Goal: Information Seeking & Learning: Find specific fact

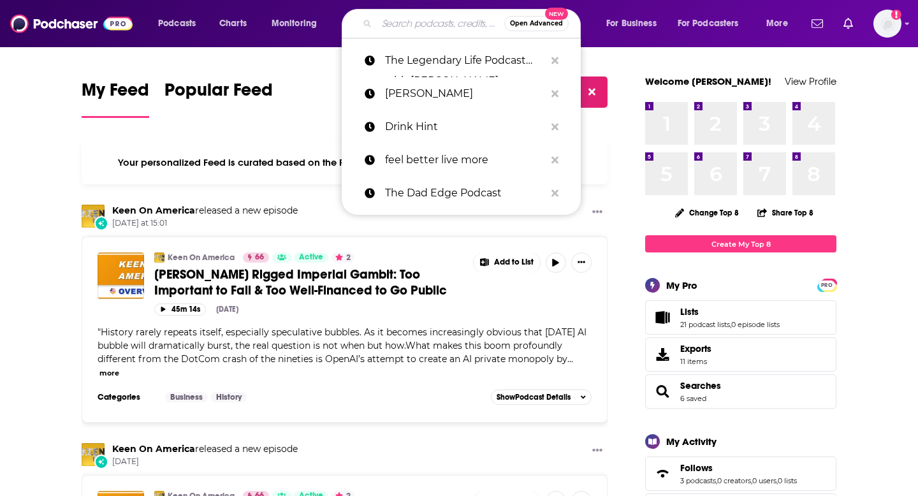
click at [435, 13] on input "Search podcasts, credits, & more..." at bounding box center [440, 23] width 127 height 20
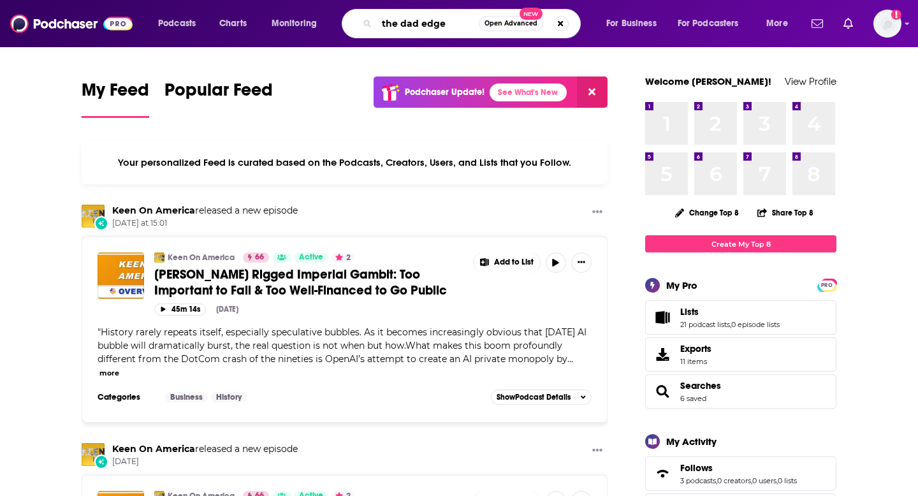
type input "the dad edge"
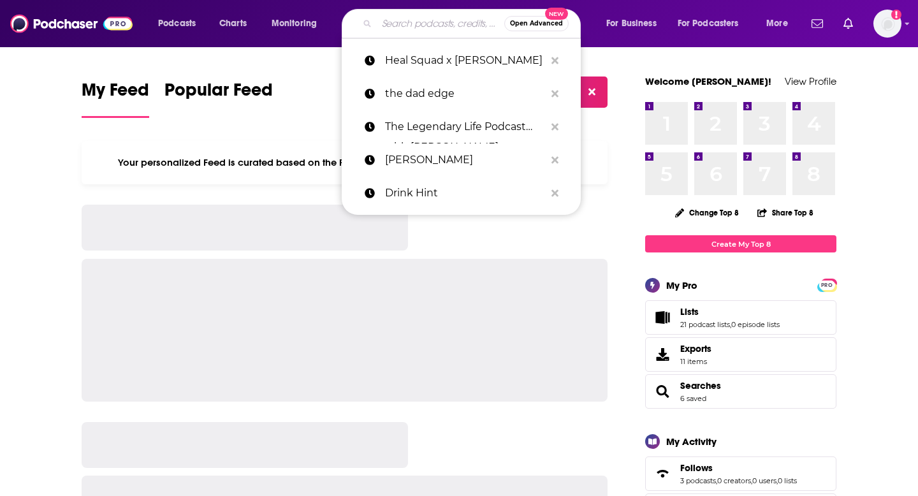
click at [393, 33] on input "Search podcasts, credits, & more..." at bounding box center [440, 23] width 127 height 20
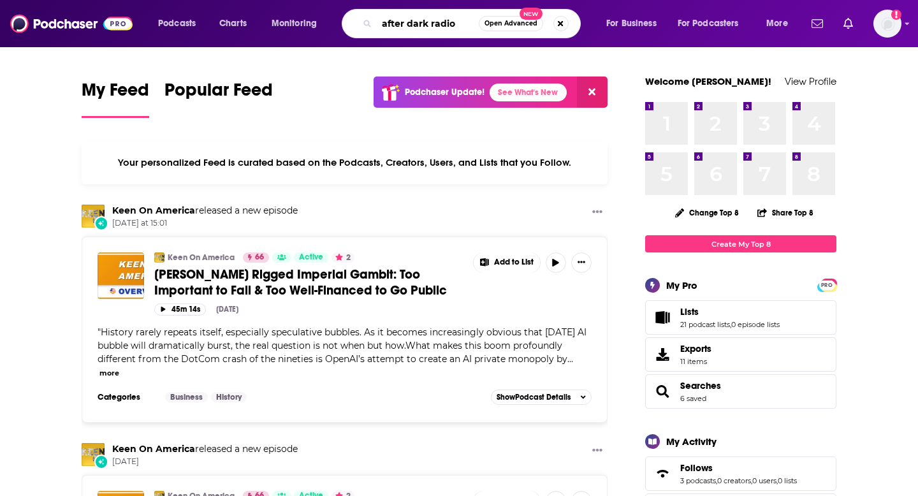
type input "after dark radio"
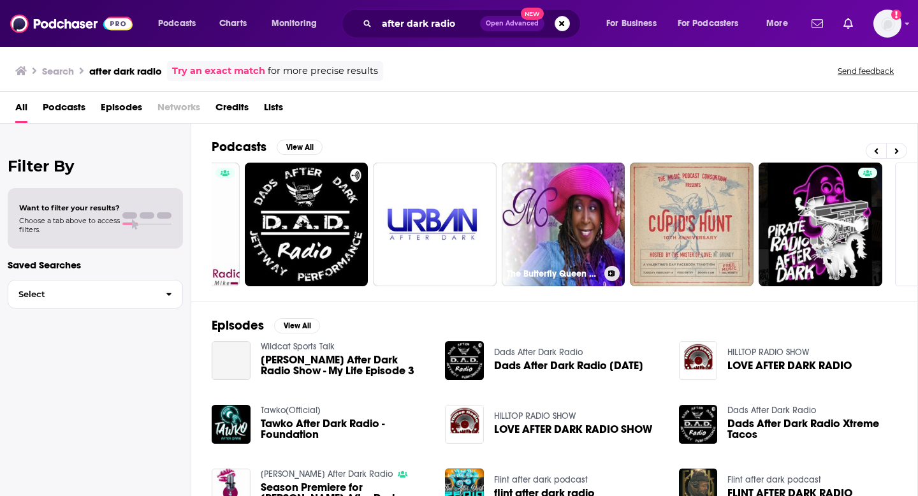
scroll to position [0, 363]
